Goal: Information Seeking & Learning: Stay updated

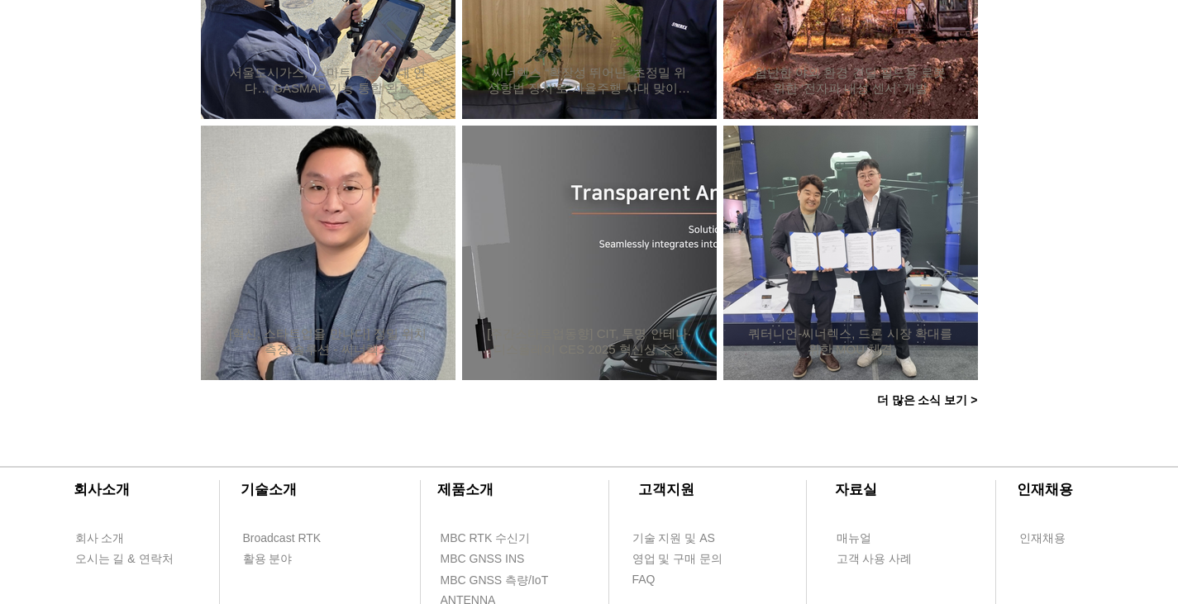
scroll to position [1570, 0]
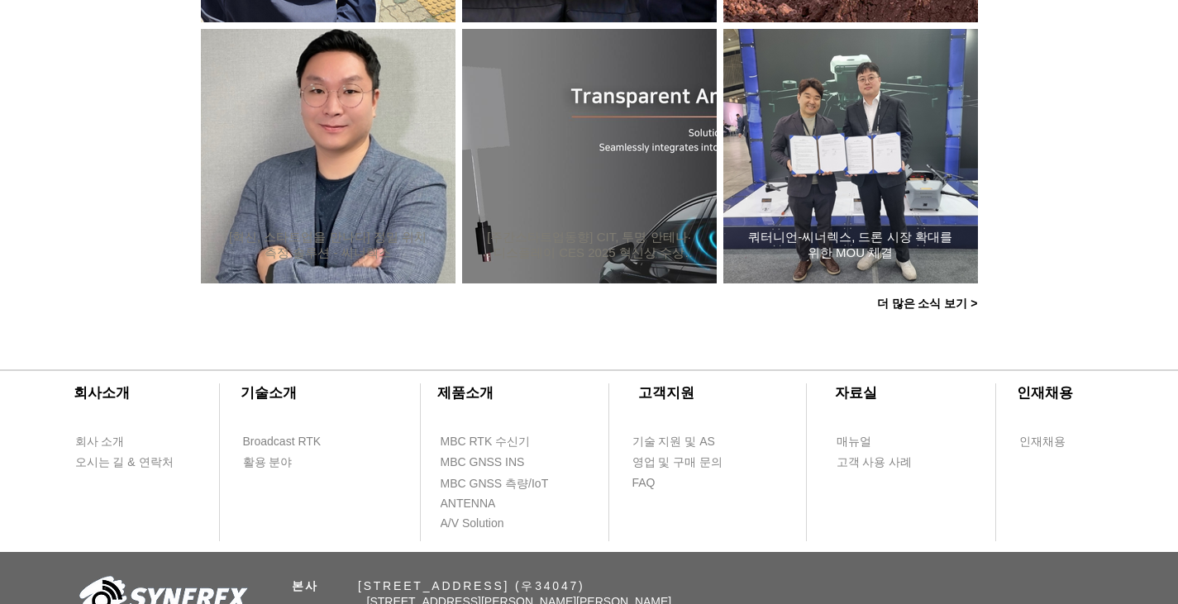
click at [903, 212] on div "쿼터니언-씨너렉스, 드론 시장 확대를 위한 MOU 체결" at bounding box center [850, 156] width 210 height 215
click at [916, 302] on span "더 많은 소식 보기 >" at bounding box center [927, 304] width 101 height 15
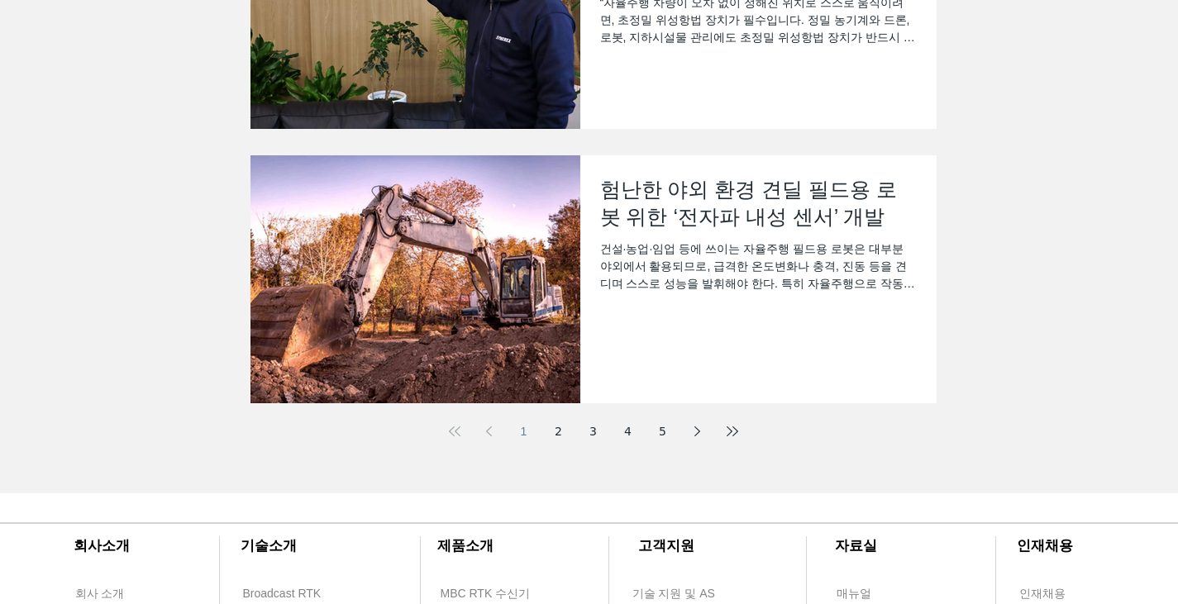
scroll to position [578, 0]
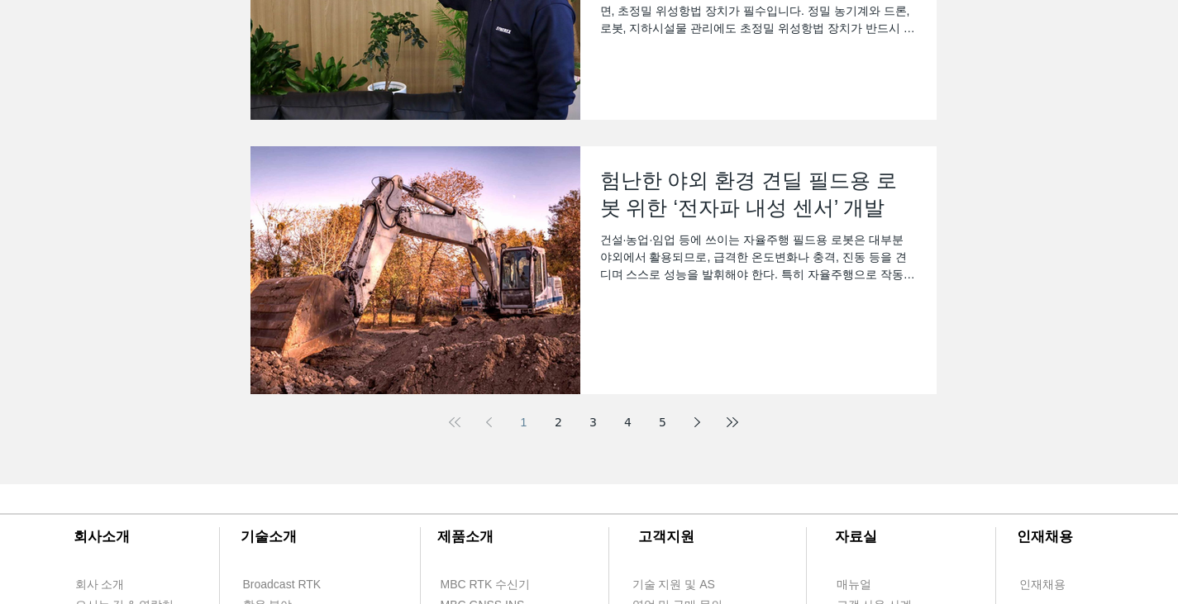
click at [556, 419] on link "2" at bounding box center [559, 422] width 30 height 30
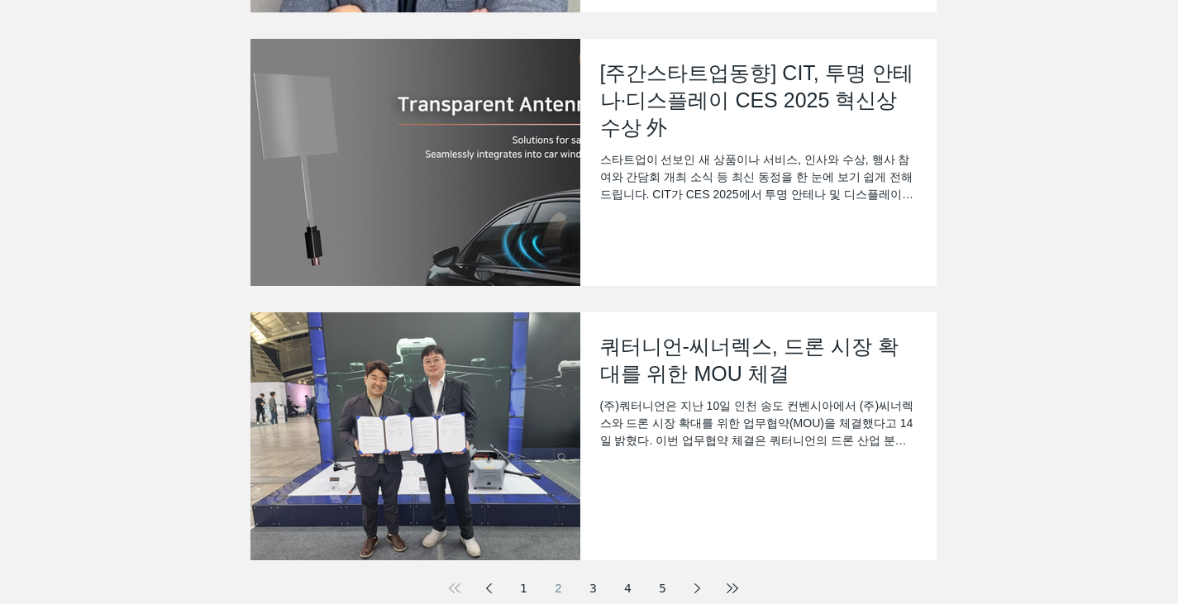
scroll to position [413, 0]
click at [755, 174] on div "스타트업이 선보인 새 상품이나 서비스, 인사와 수상, 행사 참여와 간담회 개최 소식 등 최신 동정을 한 눈에 보기 쉽게 전해드립니다. CIT가…" at bounding box center [758, 176] width 317 height 52
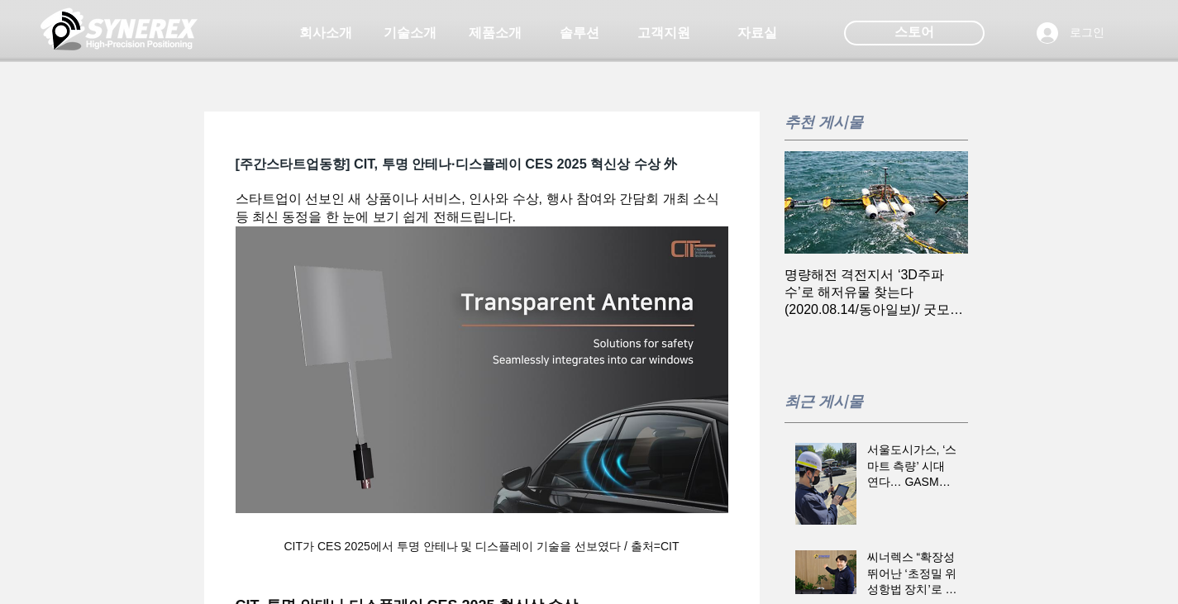
click at [626, 239] on div at bounding box center [589, 122] width 1178 height 245
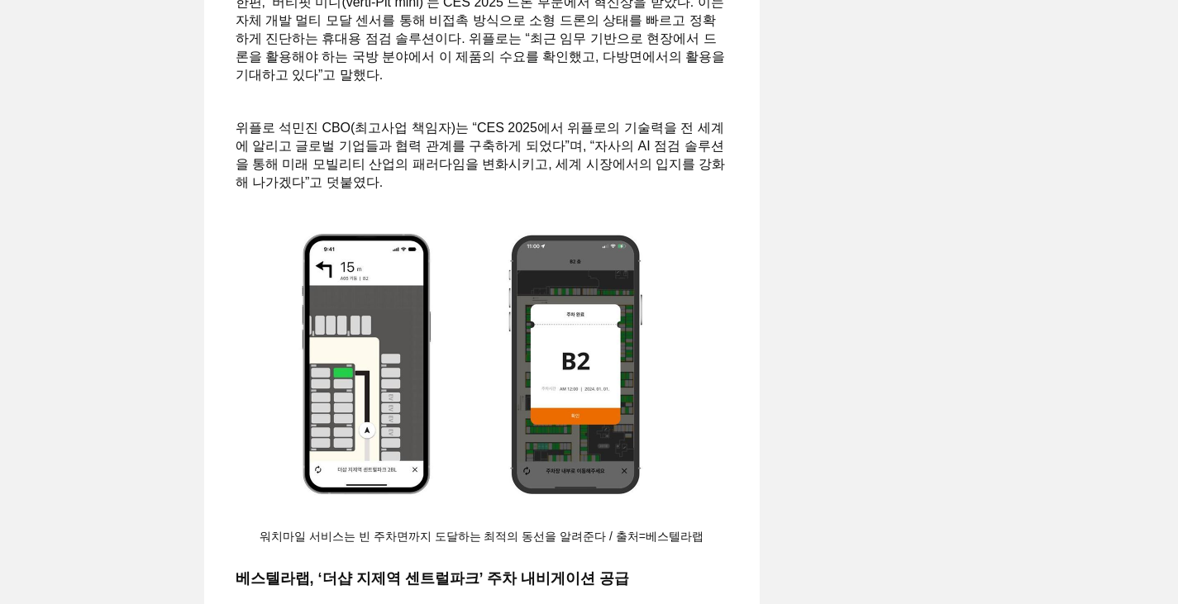
scroll to position [4962, 0]
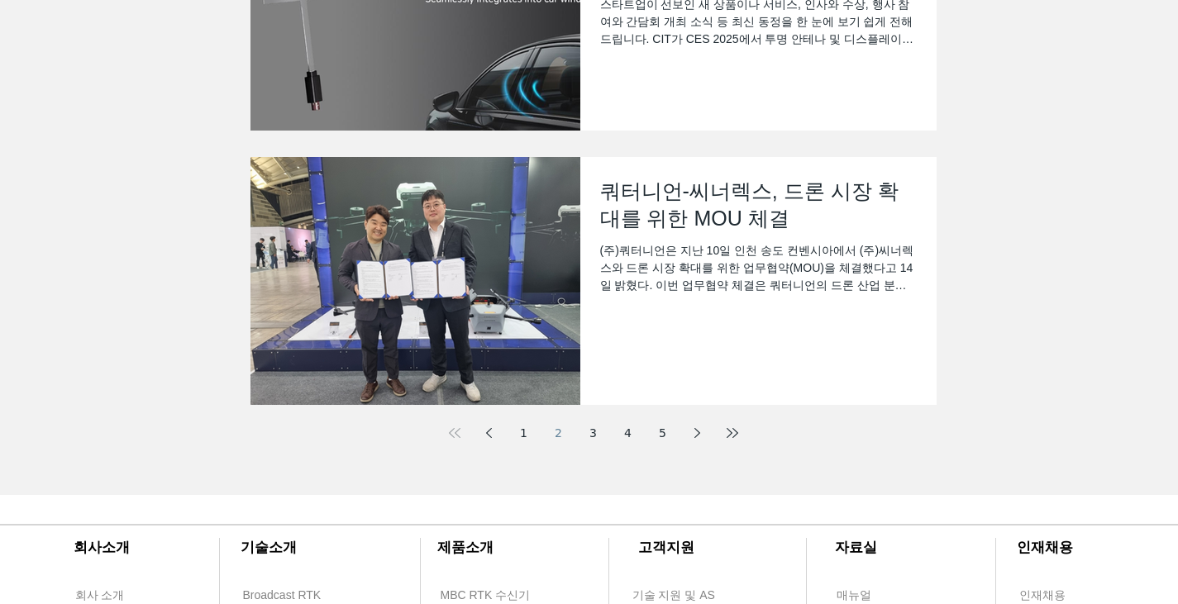
scroll to position [826, 0]
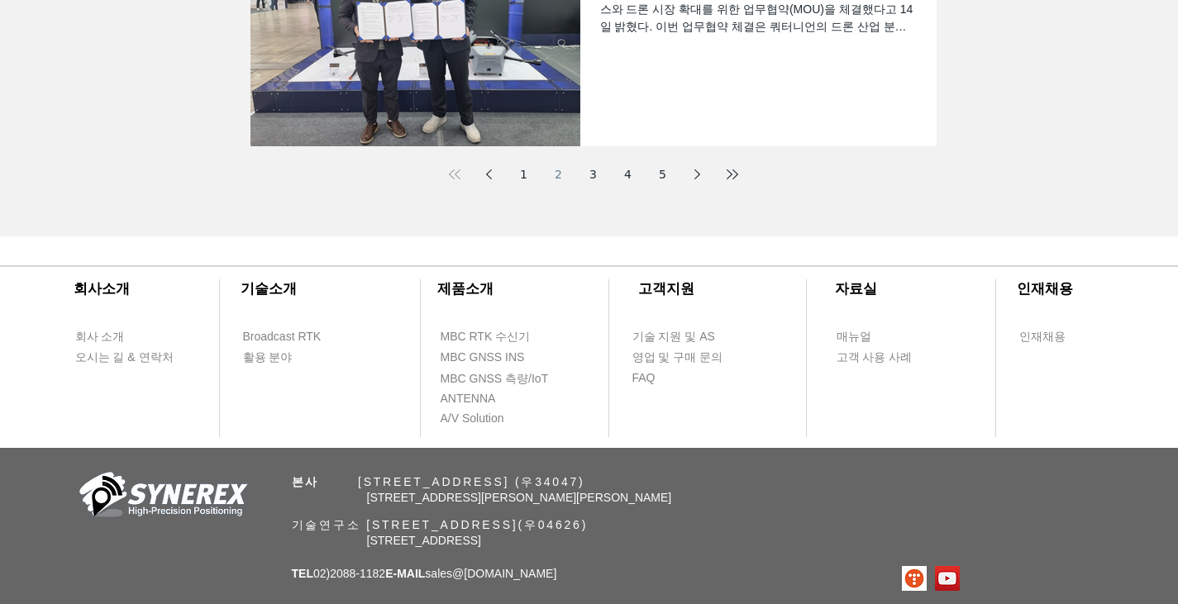
click at [558, 175] on button "2" at bounding box center [559, 174] width 30 height 30
click at [556, 174] on button "2" at bounding box center [559, 174] width 30 height 30
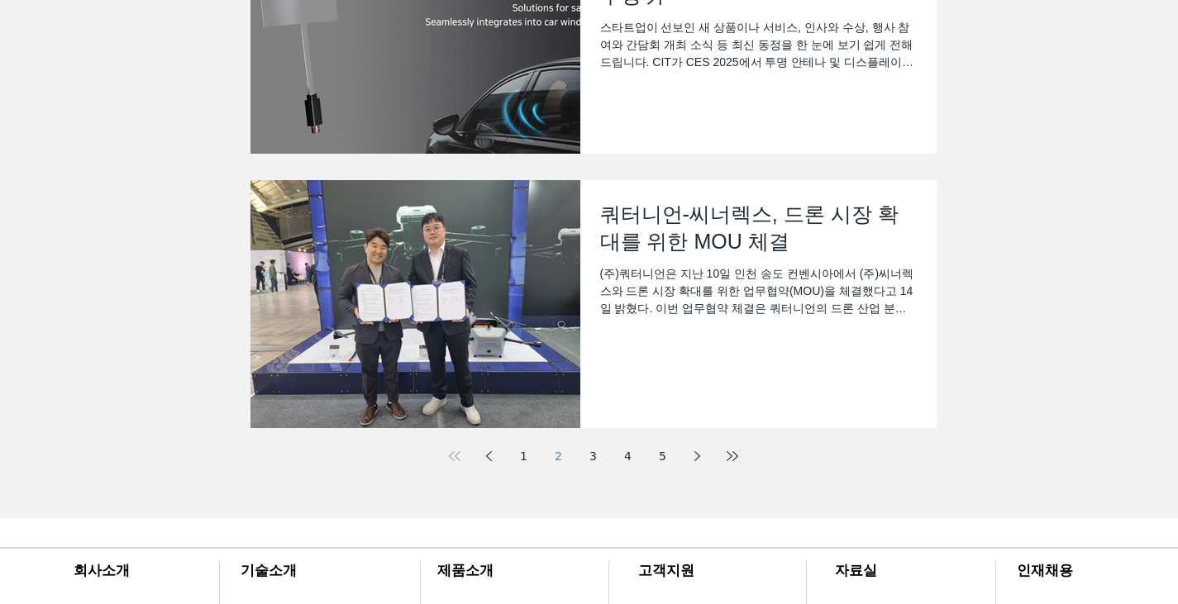
scroll to position [496, 0]
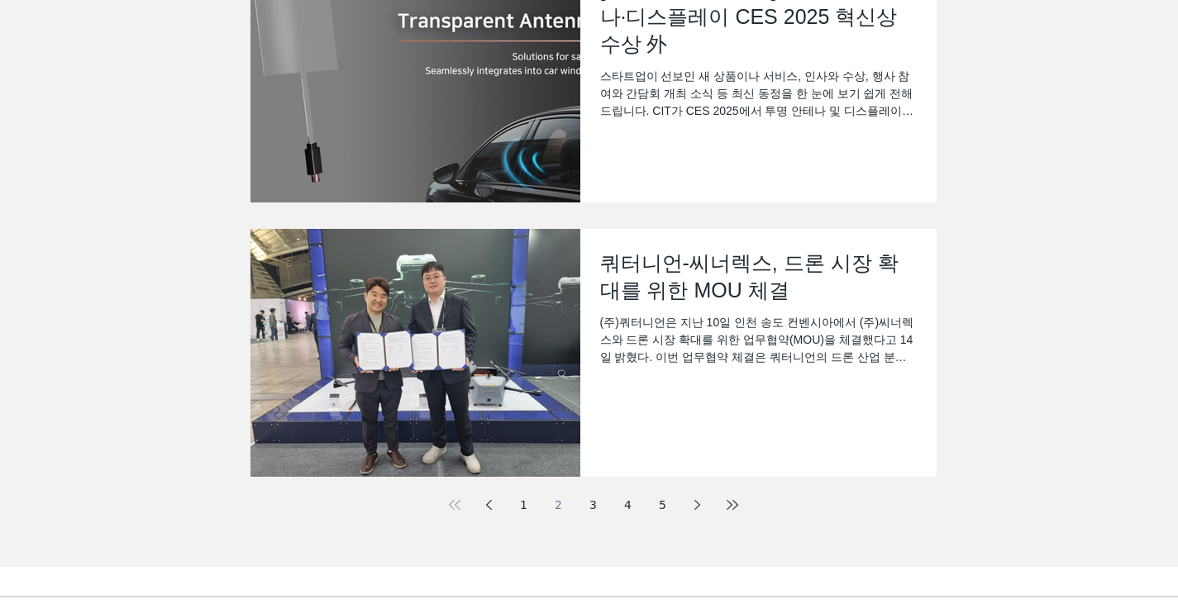
click at [555, 503] on button "2" at bounding box center [559, 505] width 30 height 30
click at [596, 506] on link "3" at bounding box center [593, 505] width 30 height 30
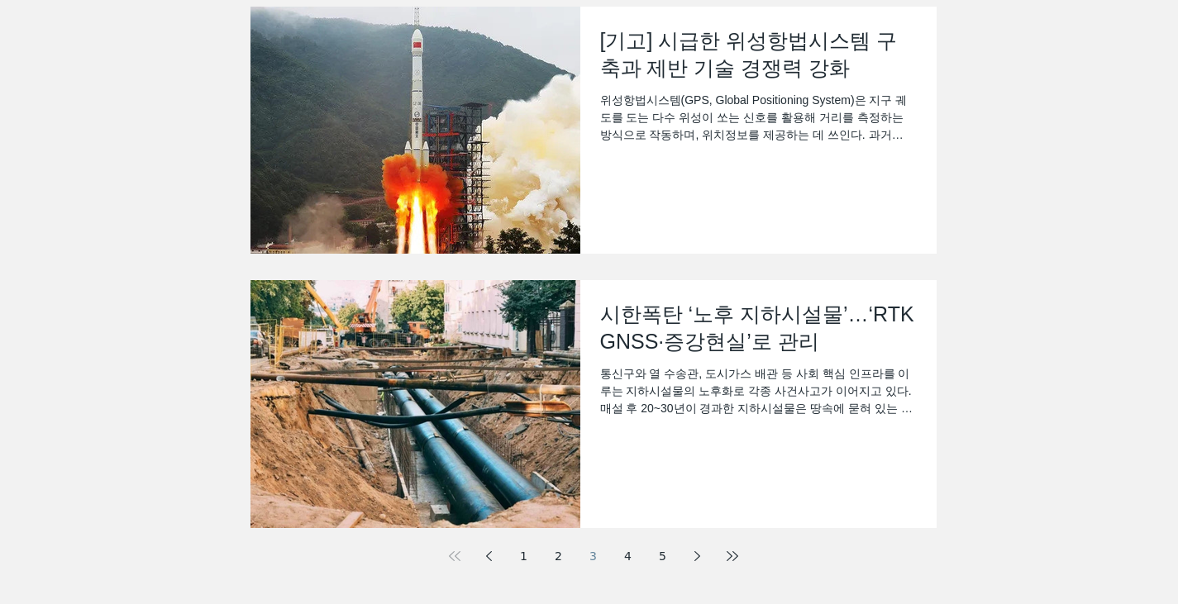
scroll to position [496, 0]
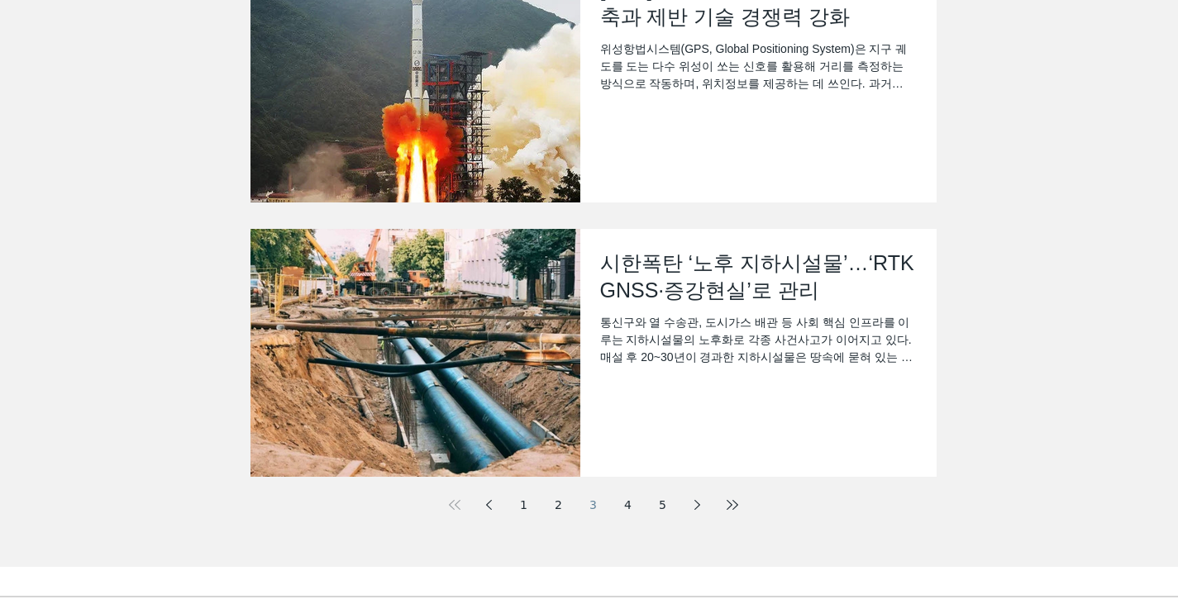
click at [626, 506] on link "4" at bounding box center [628, 505] width 30 height 30
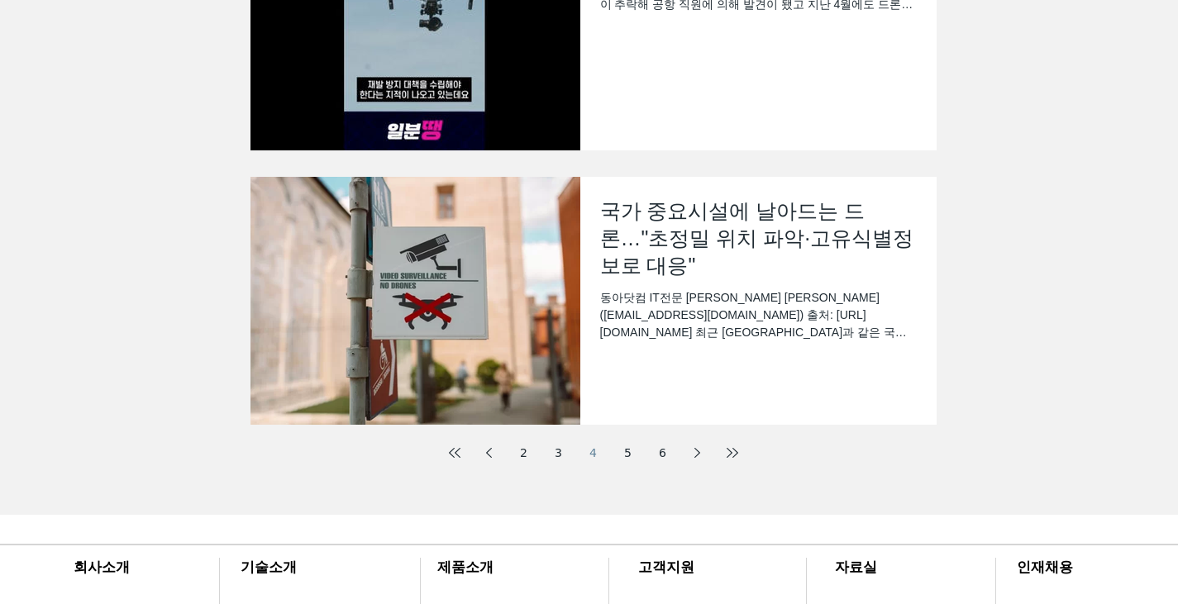
scroll to position [578, 0]
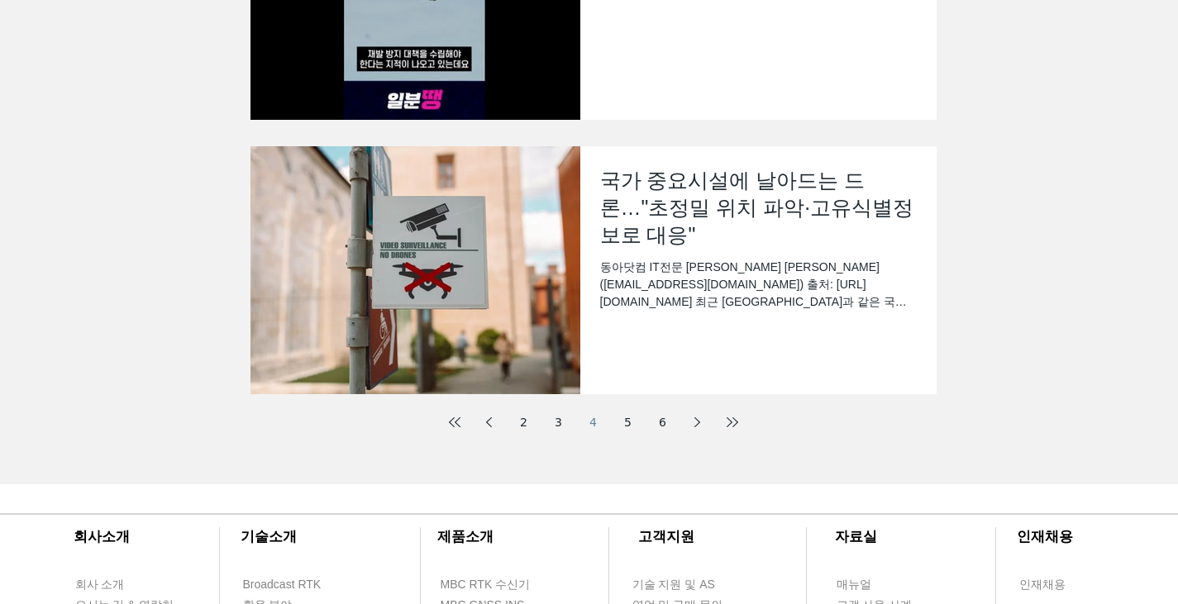
click at [631, 420] on link "5" at bounding box center [628, 422] width 30 height 30
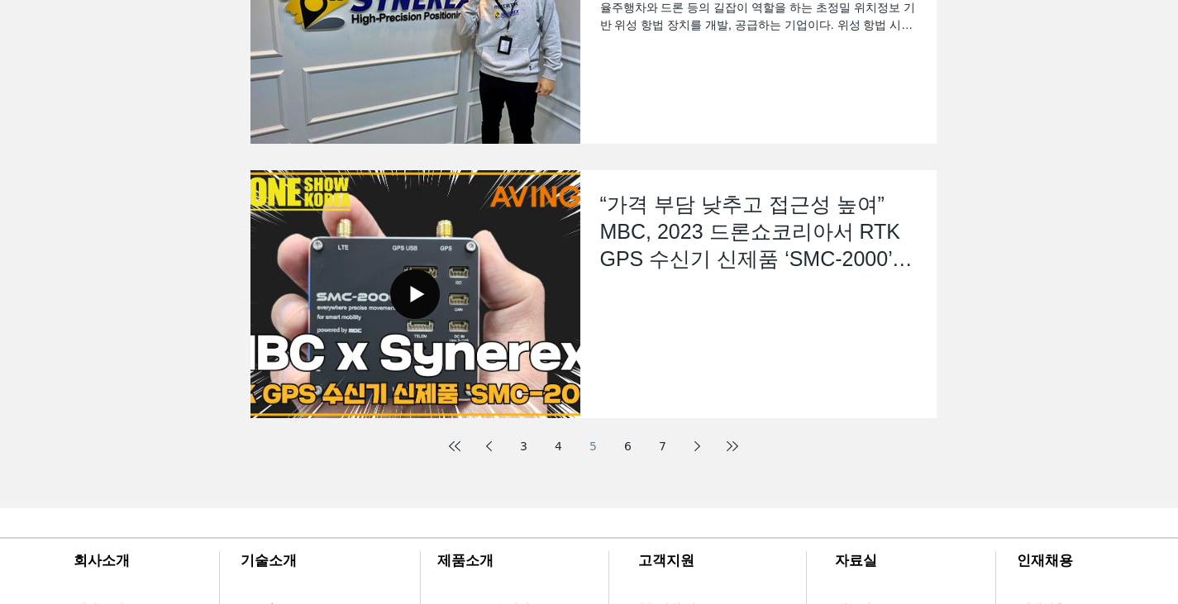
scroll to position [578, 0]
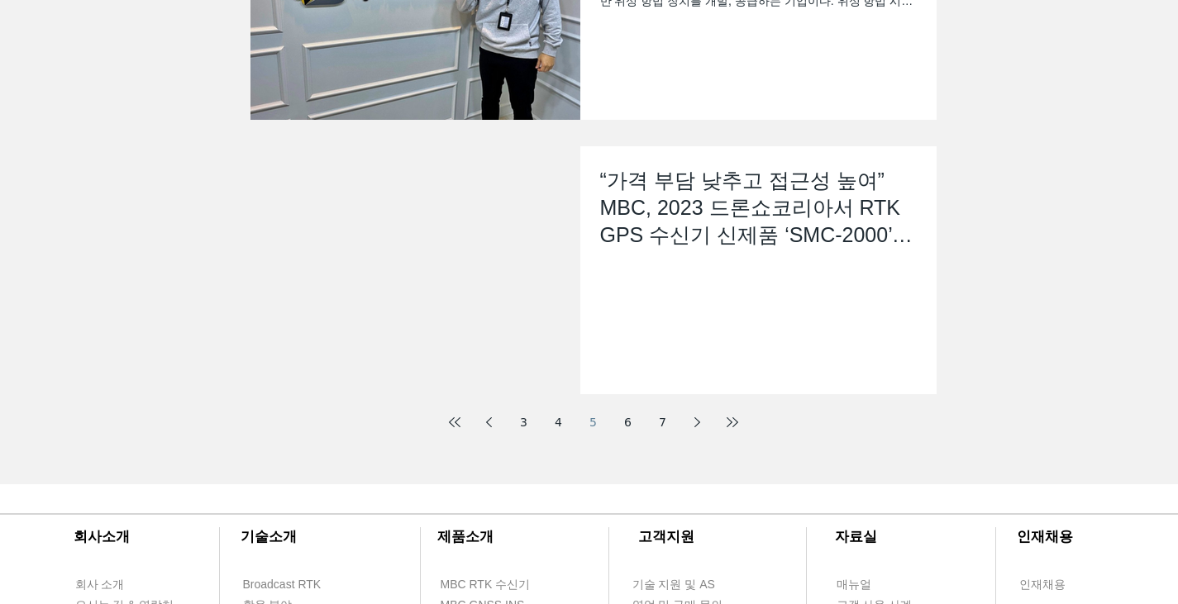
click at [632, 422] on link "6" at bounding box center [628, 422] width 30 height 30
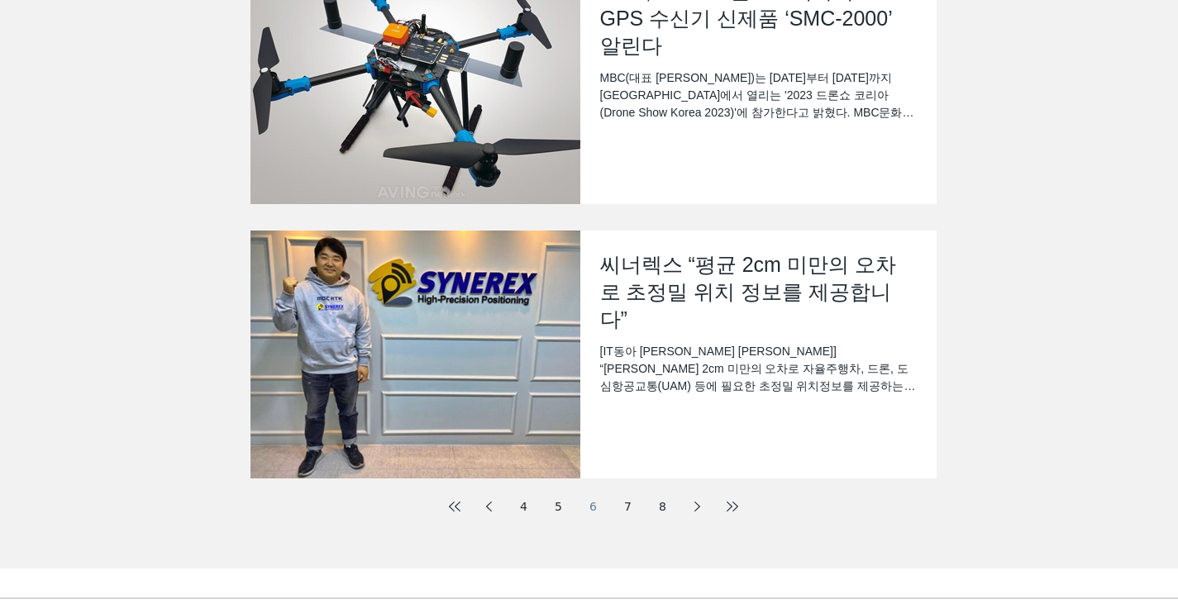
scroll to position [496, 0]
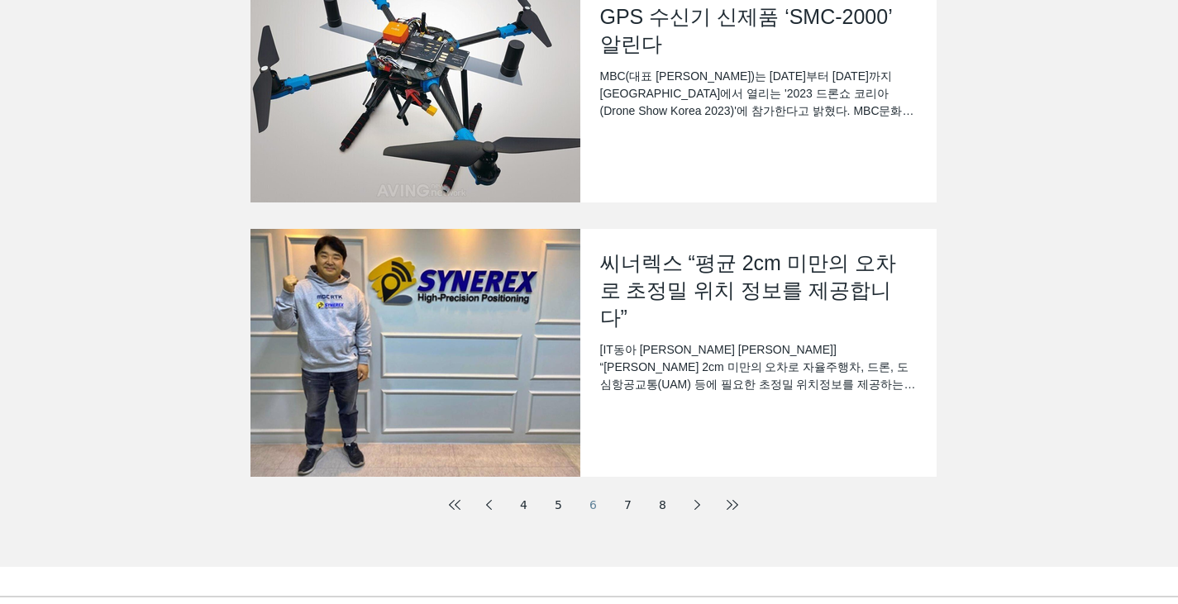
click at [631, 507] on link "7" at bounding box center [628, 505] width 30 height 30
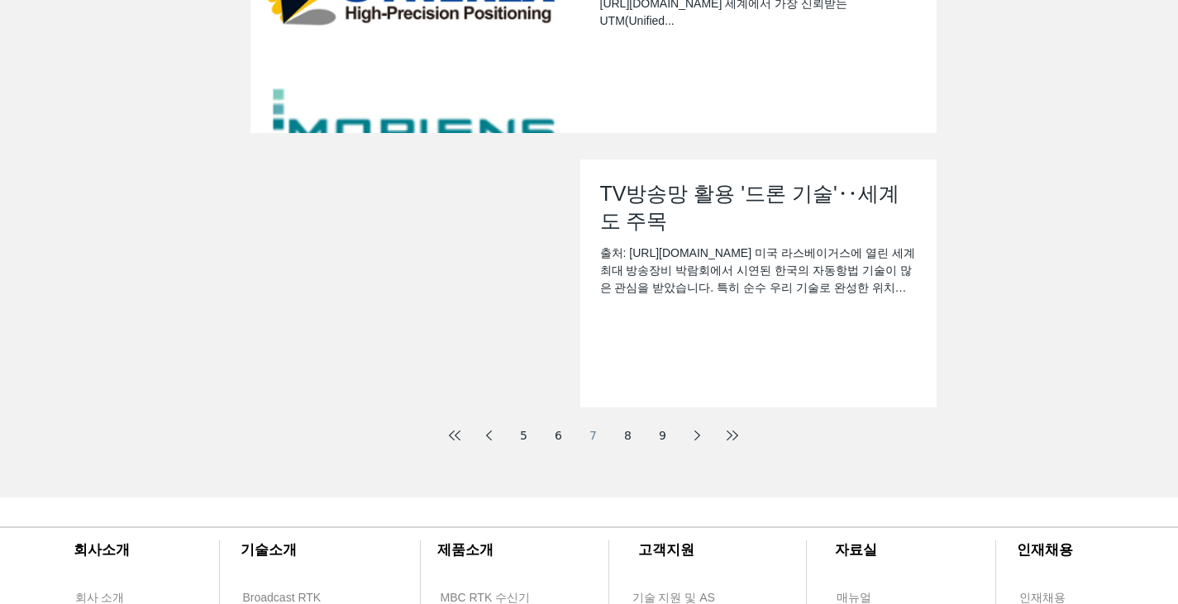
scroll to position [578, 0]
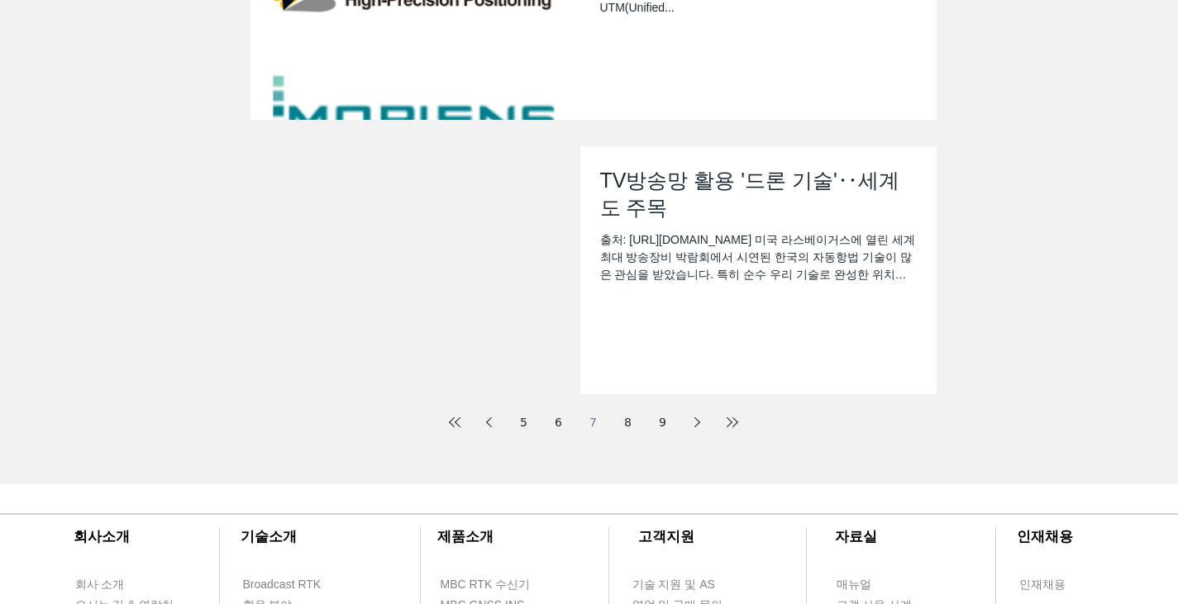
click at [623, 419] on link "8" at bounding box center [628, 422] width 30 height 30
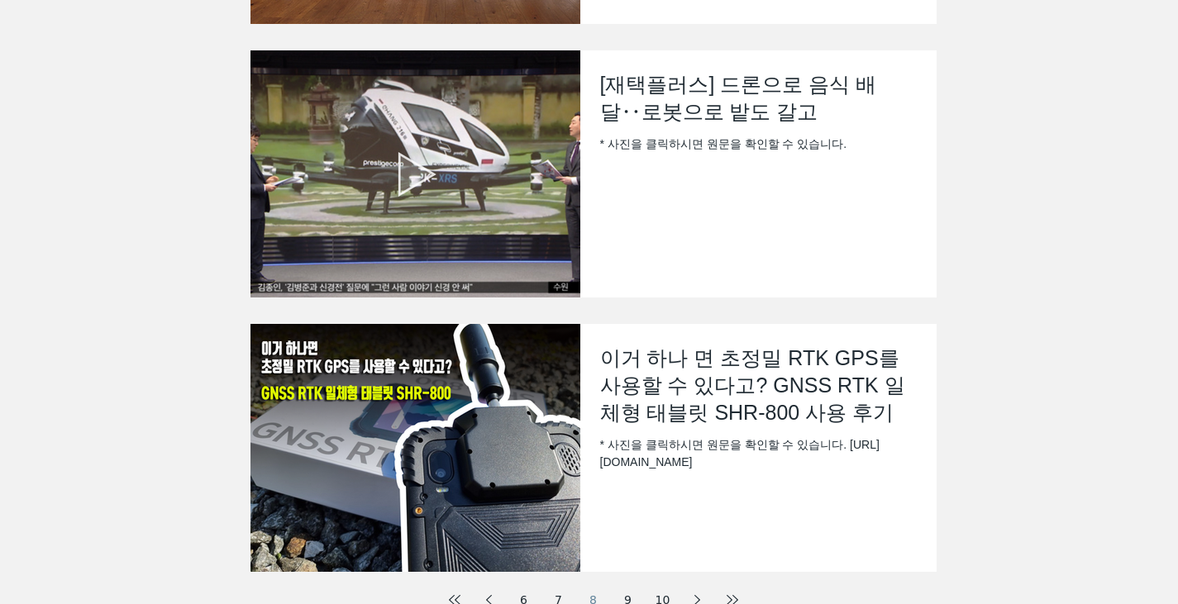
scroll to position [661, 0]
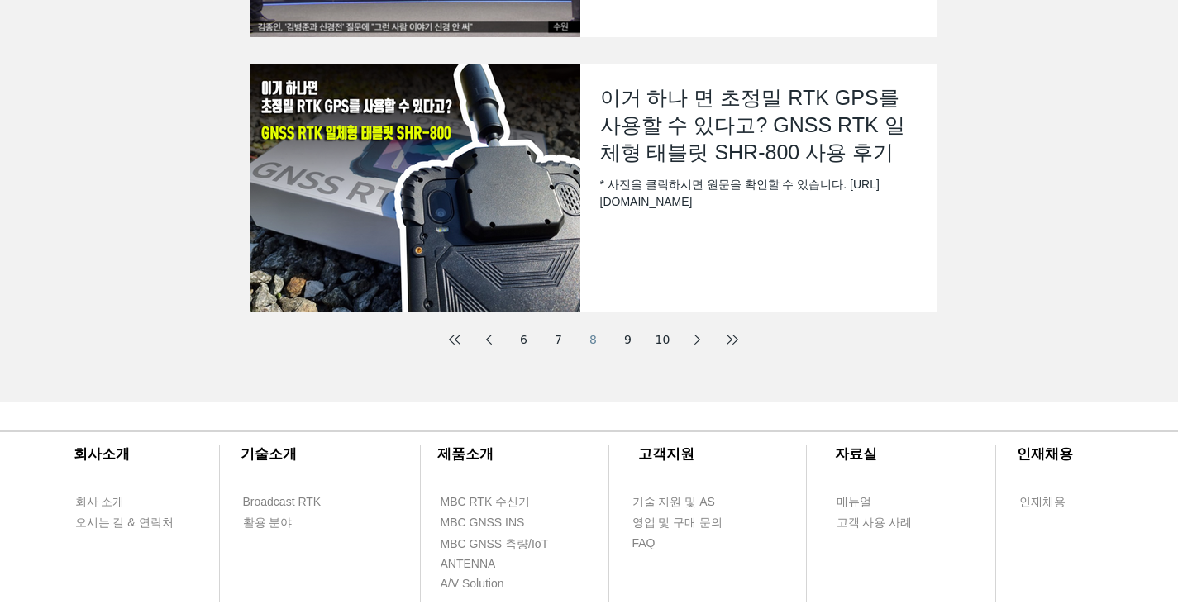
click at [627, 343] on link "9" at bounding box center [628, 340] width 30 height 30
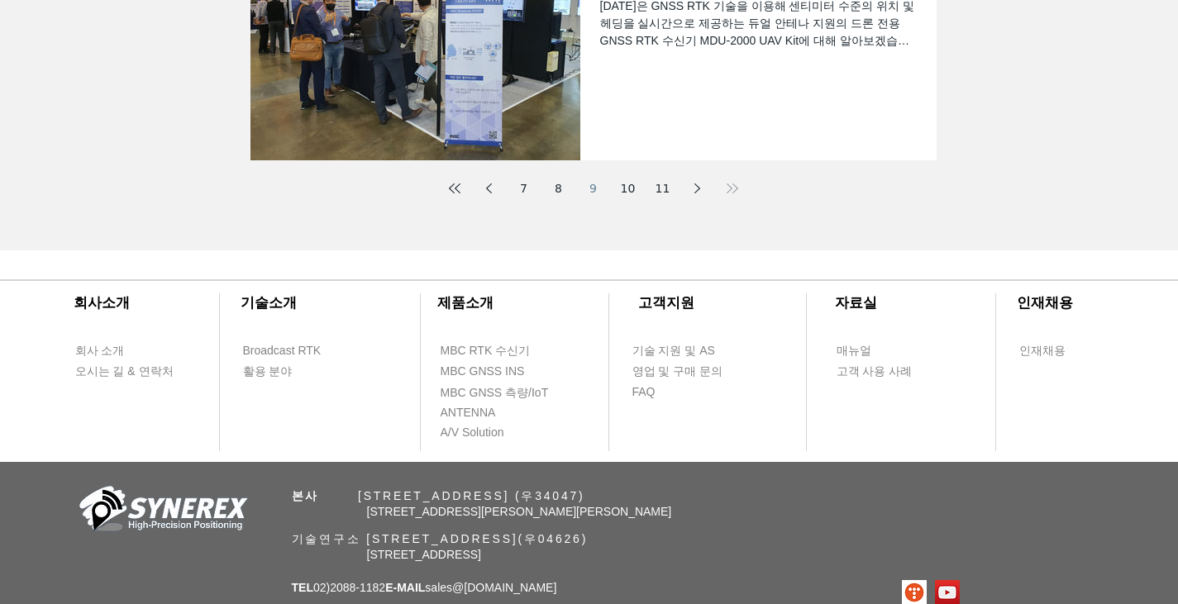
scroll to position [894, 0]
